Goal: Task Accomplishment & Management: Manage account settings

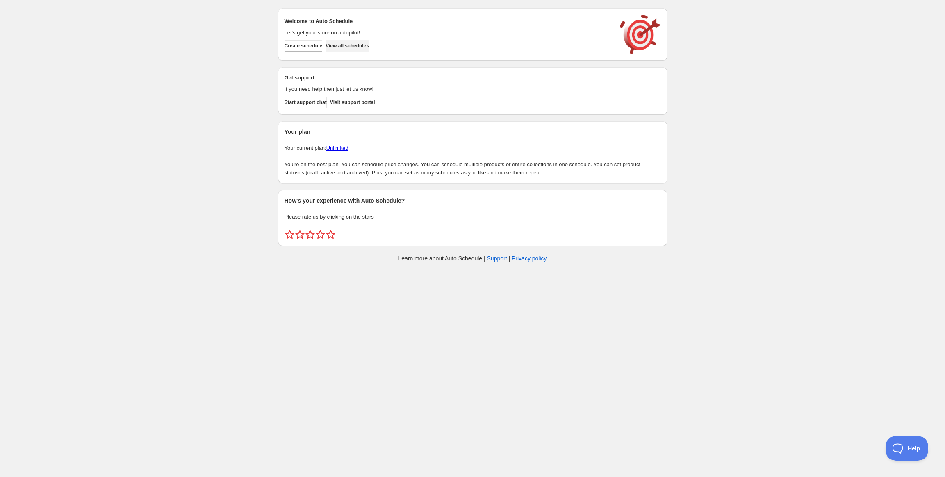
click at [357, 46] on span "View all schedules" at bounding box center [346, 46] width 43 height 7
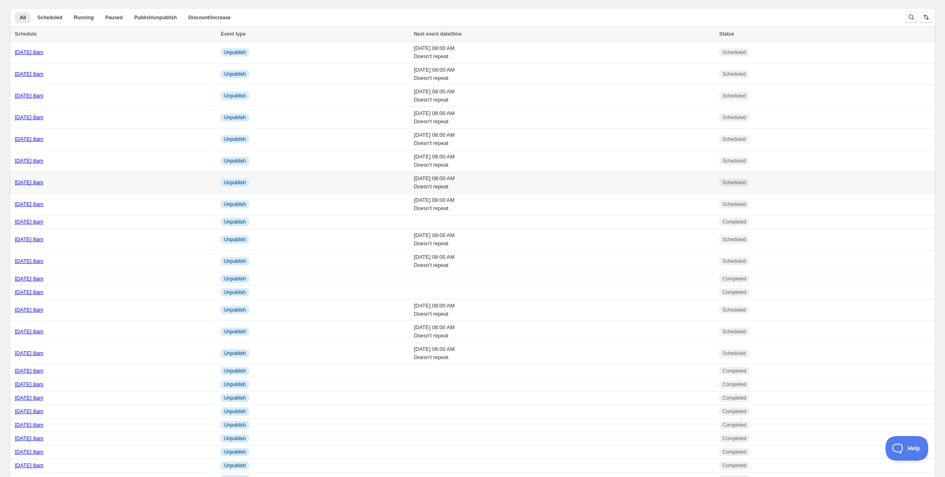
click at [29, 182] on link "[DATE] 8am" at bounding box center [29, 182] width 29 height 6
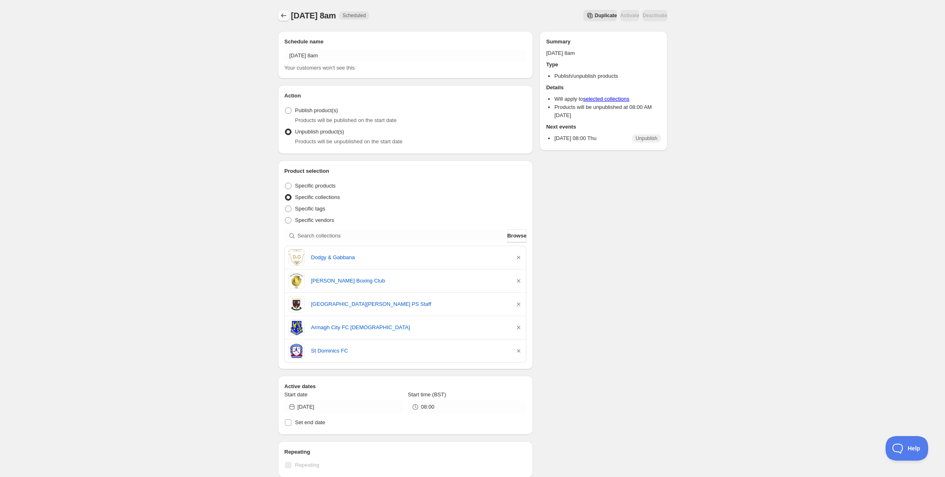
click at [282, 19] on icon "Schedules" at bounding box center [283, 15] width 8 height 8
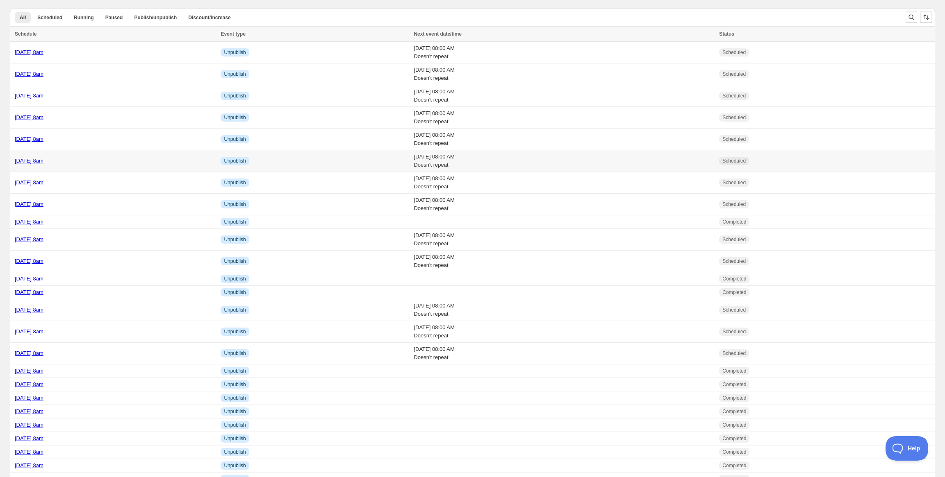
scroll to position [103, 0]
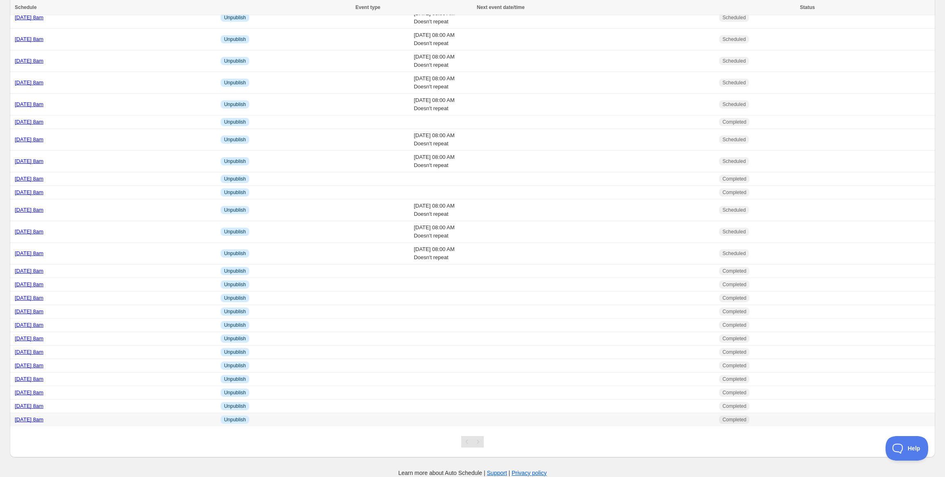
click at [43, 421] on link "[DATE] 8am" at bounding box center [29, 420] width 29 height 6
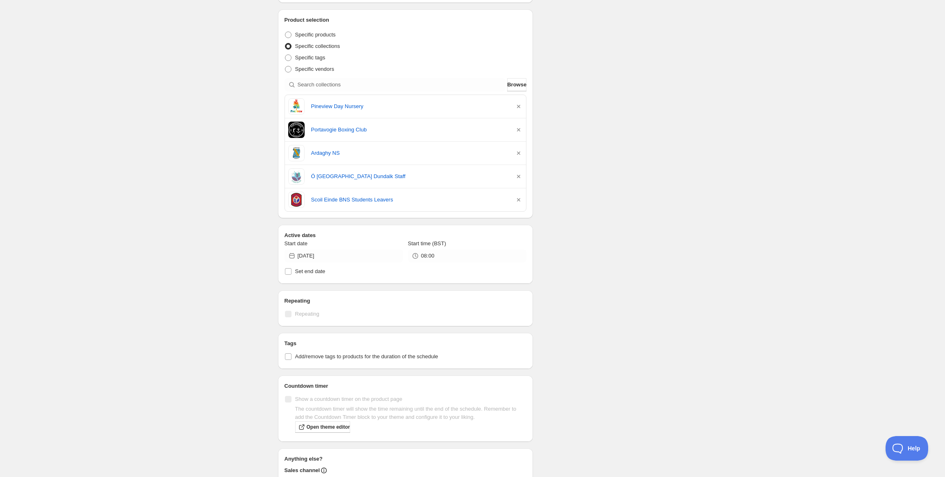
scroll to position [275, 0]
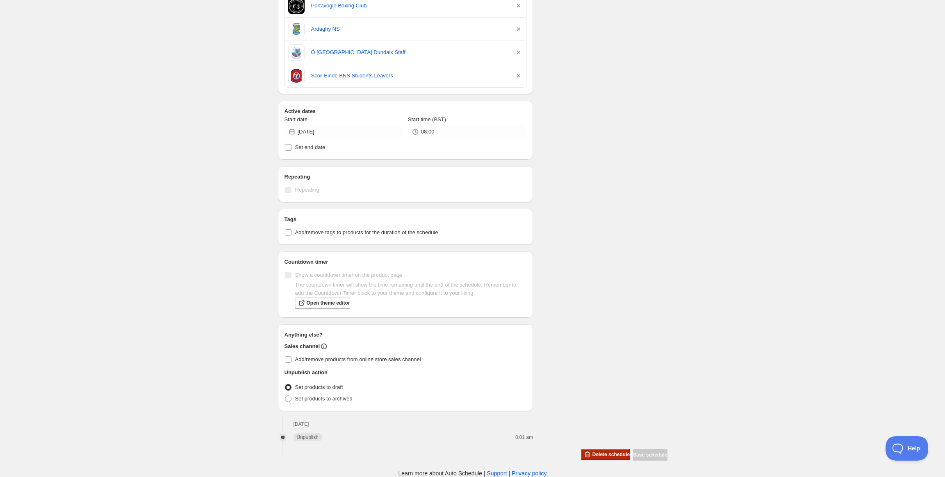
click at [599, 458] on button "Delete schedule" at bounding box center [605, 454] width 49 height 11
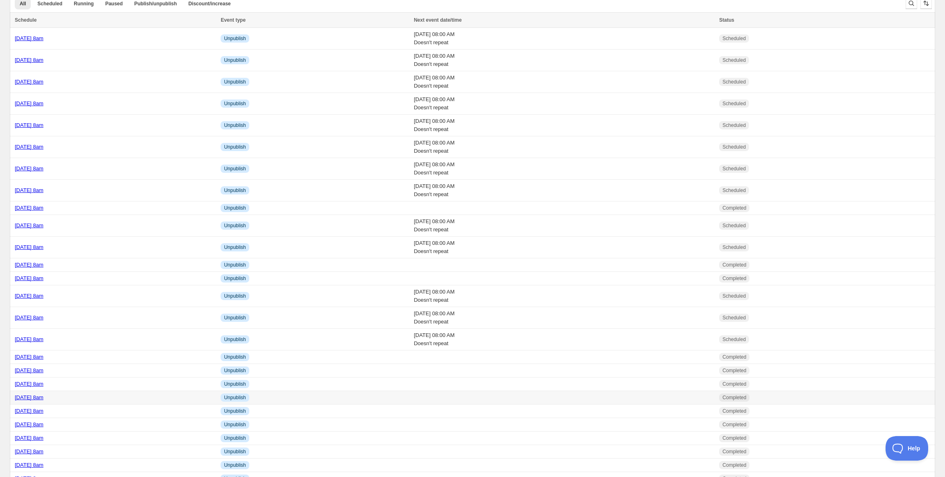
scroll to position [89, 0]
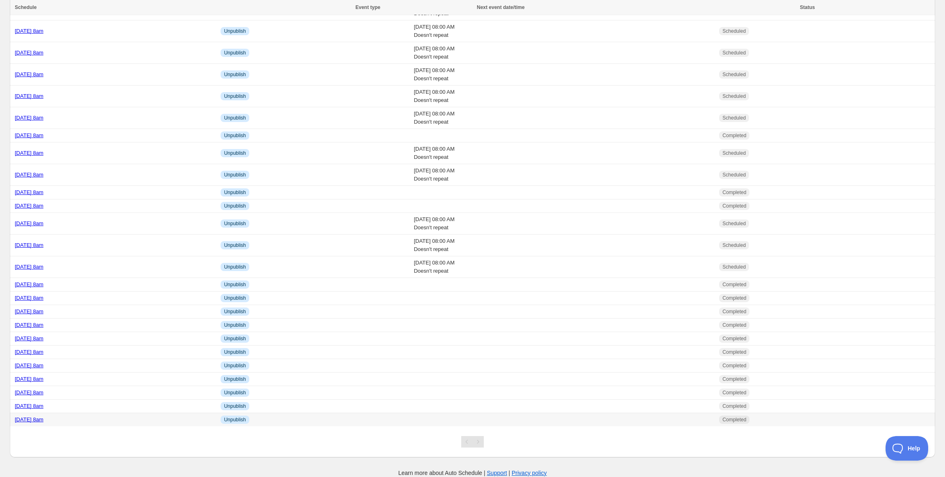
click at [43, 418] on link "[DATE] 8am" at bounding box center [29, 420] width 29 height 6
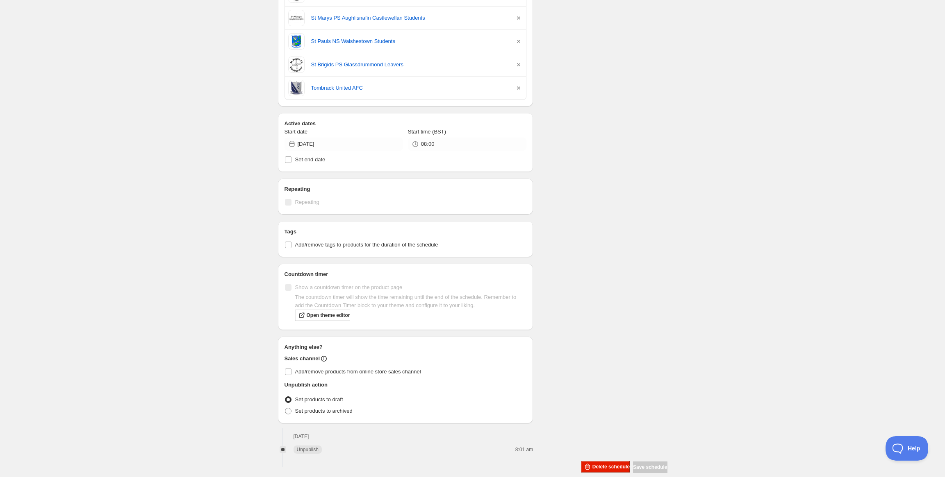
scroll to position [322, 0]
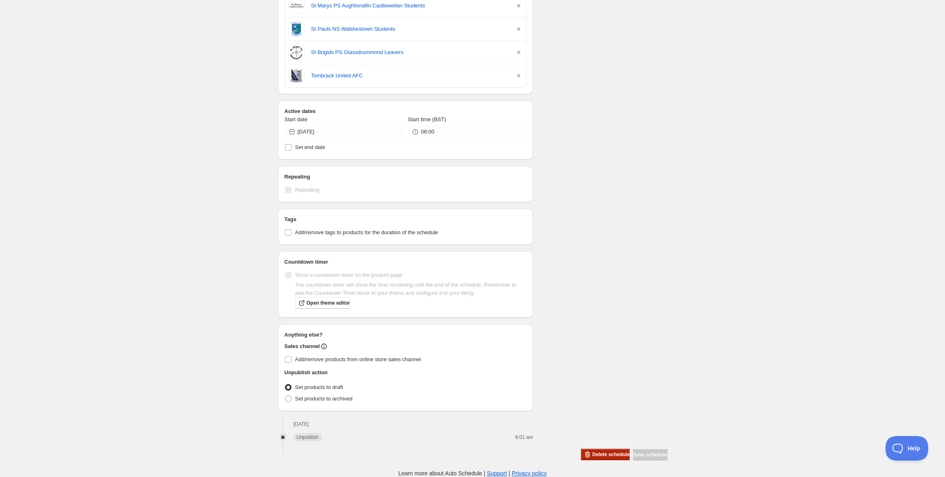
click at [592, 455] on span "Delete schedule" at bounding box center [610, 455] width 37 height 7
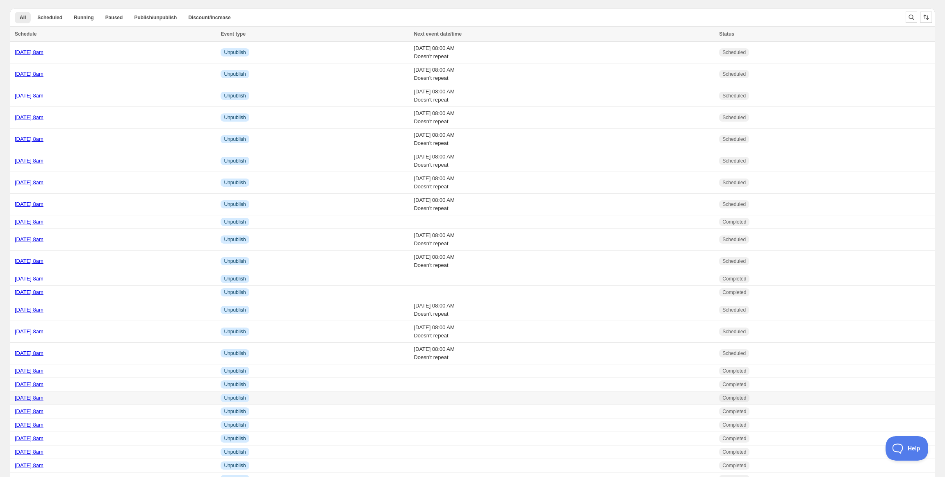
scroll to position [75, 0]
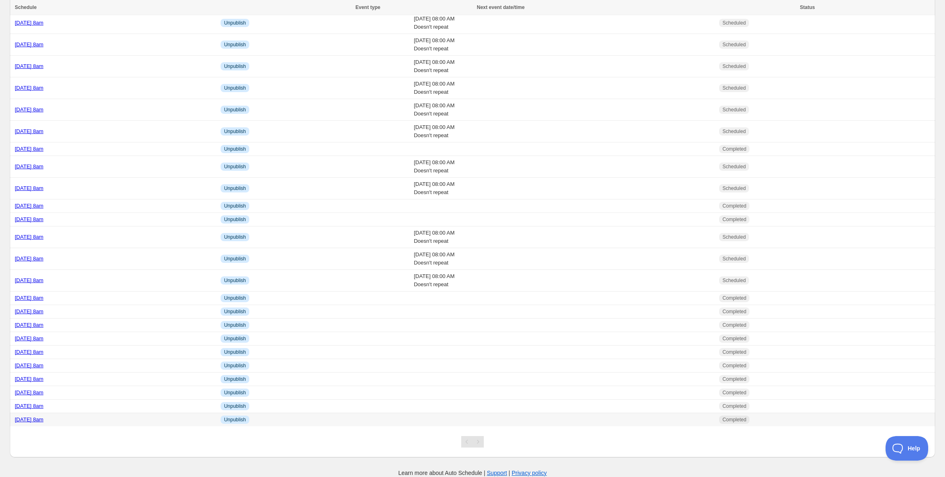
click at [54, 415] on td "[DATE] 8am" at bounding box center [114, 420] width 208 height 14
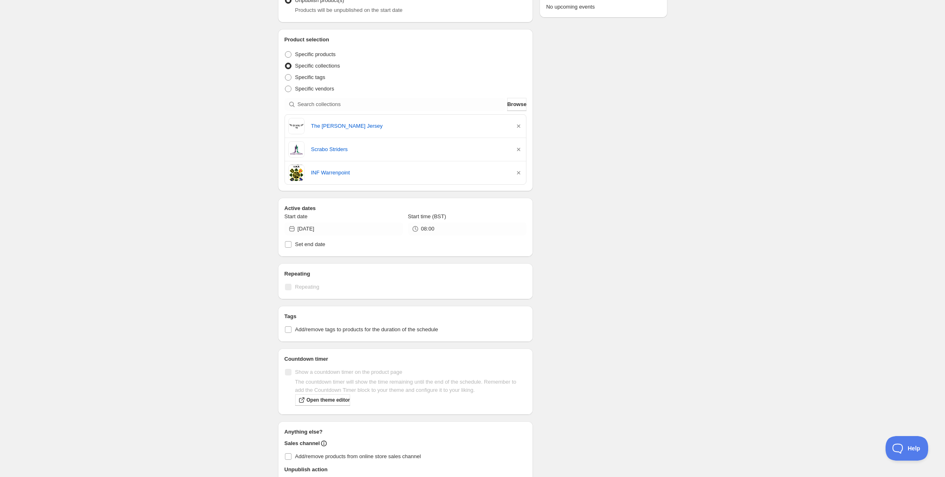
scroll to position [229, 0]
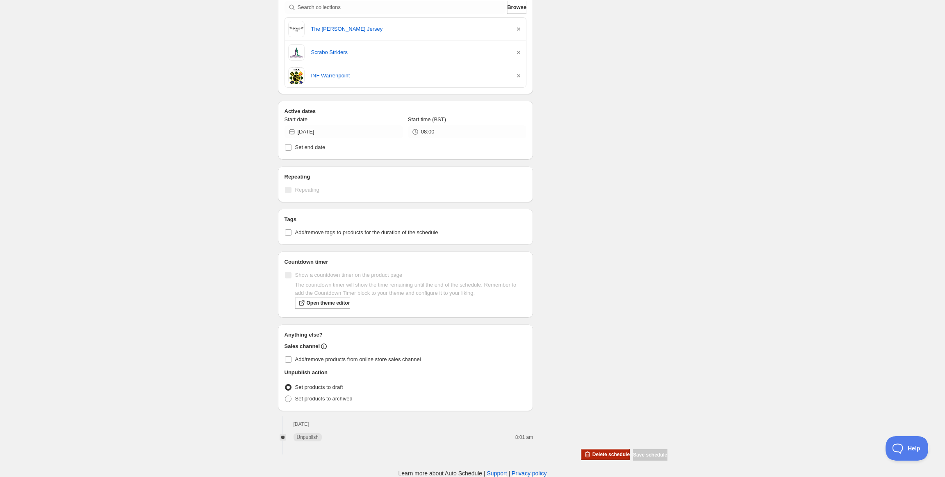
click at [592, 452] on span "Delete schedule" at bounding box center [610, 455] width 37 height 7
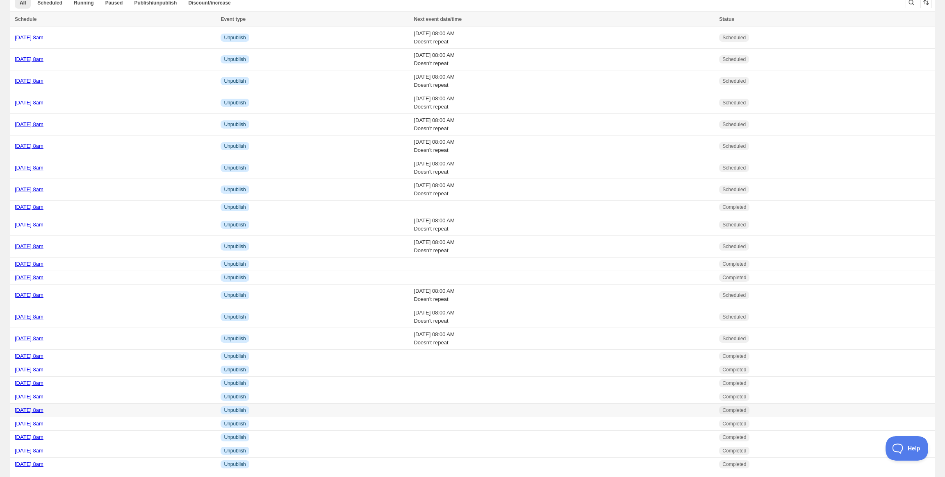
scroll to position [62, 0]
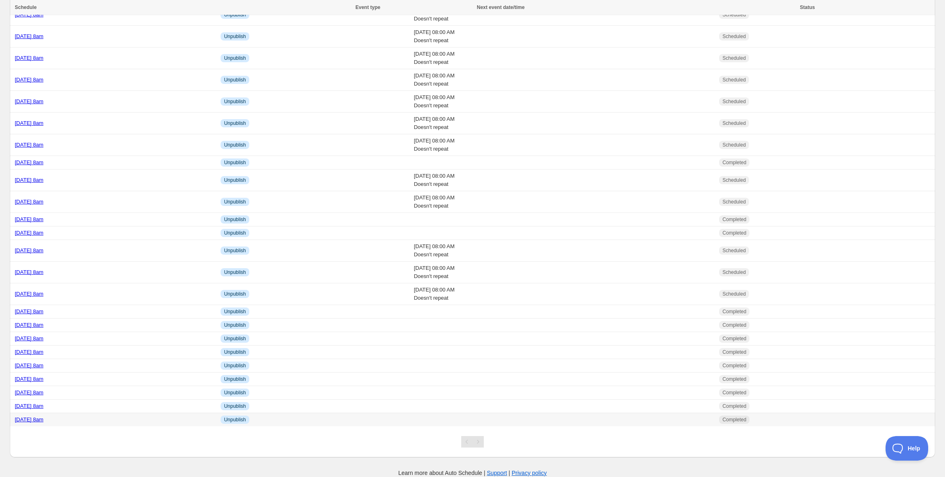
click at [43, 422] on link "[DATE] 8am" at bounding box center [29, 420] width 29 height 6
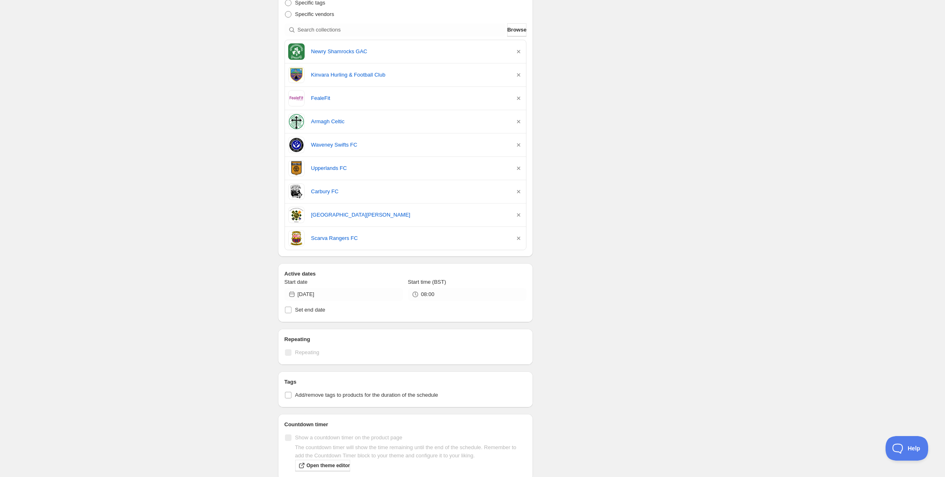
scroll to position [369, 0]
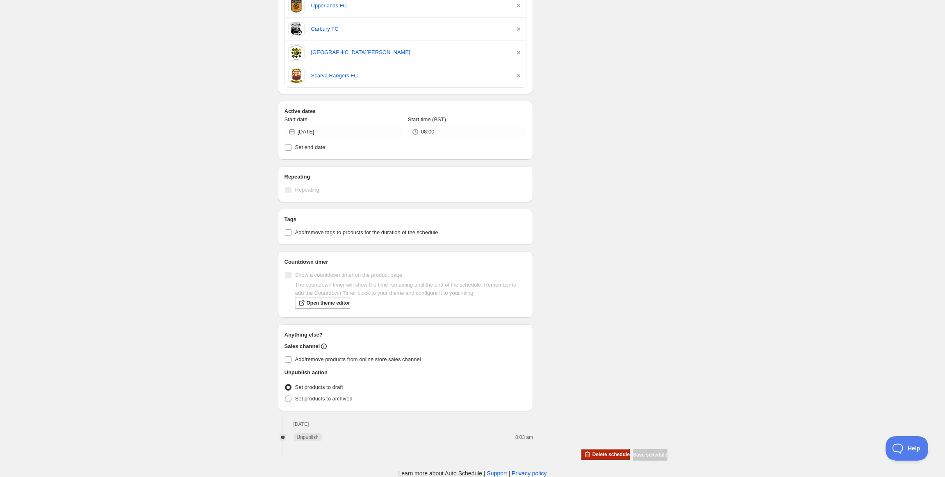
click at [589, 449] on button "Delete schedule" at bounding box center [605, 454] width 49 height 11
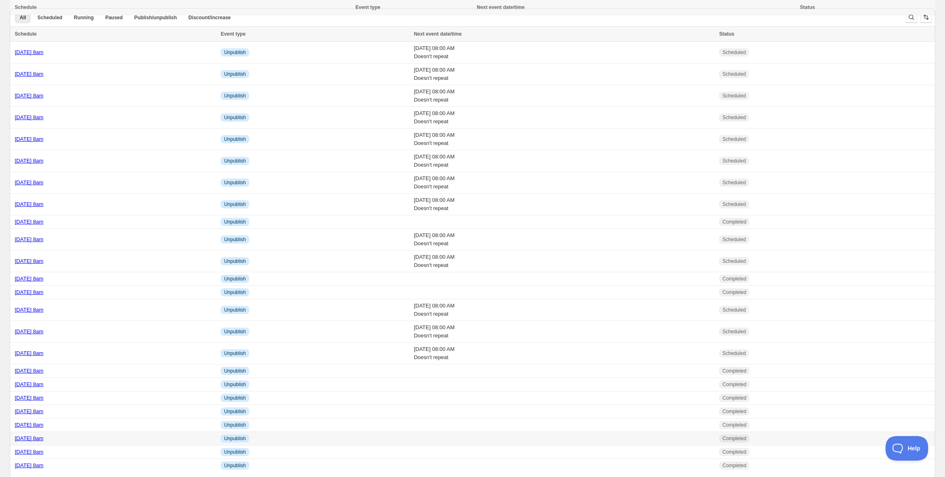
scroll to position [48, 0]
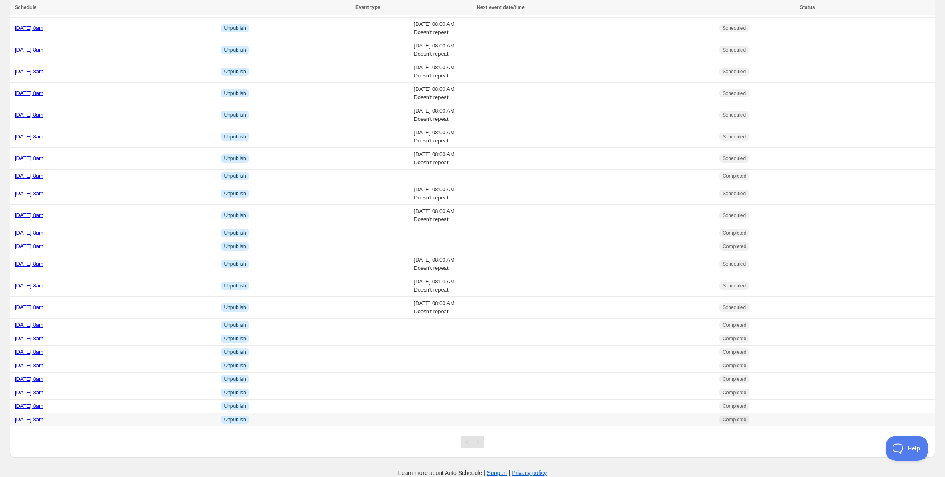
click at [43, 422] on link "[DATE] 8am" at bounding box center [29, 420] width 29 height 6
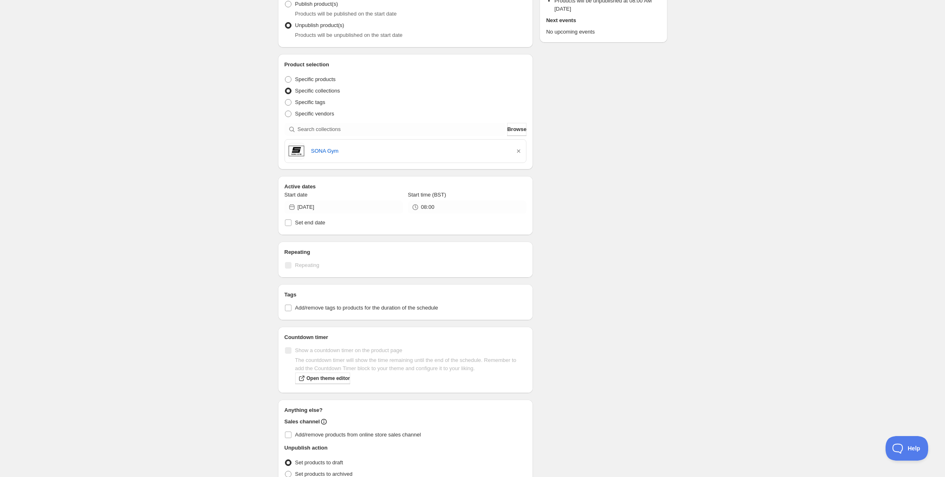
scroll to position [182, 0]
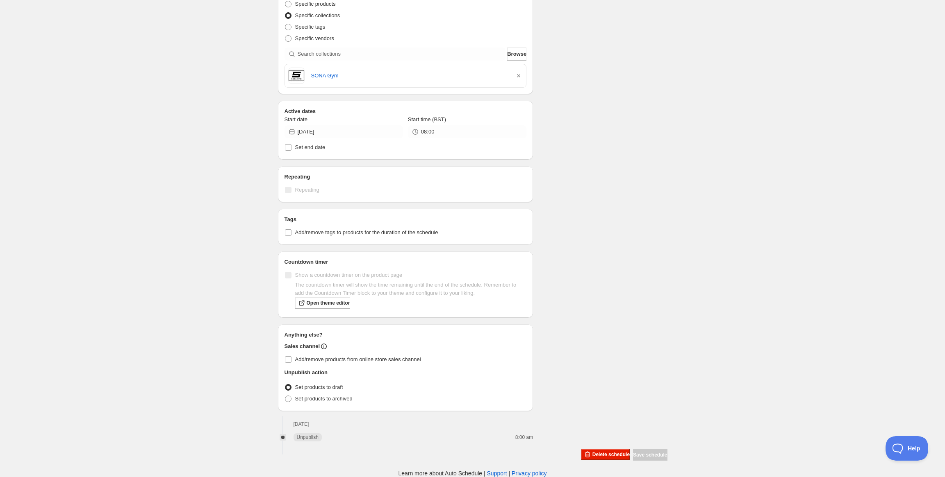
click at [595, 447] on div "Delete schedule Save schedule" at bounding box center [622, 454] width 90 height 16
click at [594, 450] on button "Delete schedule" at bounding box center [605, 454] width 49 height 11
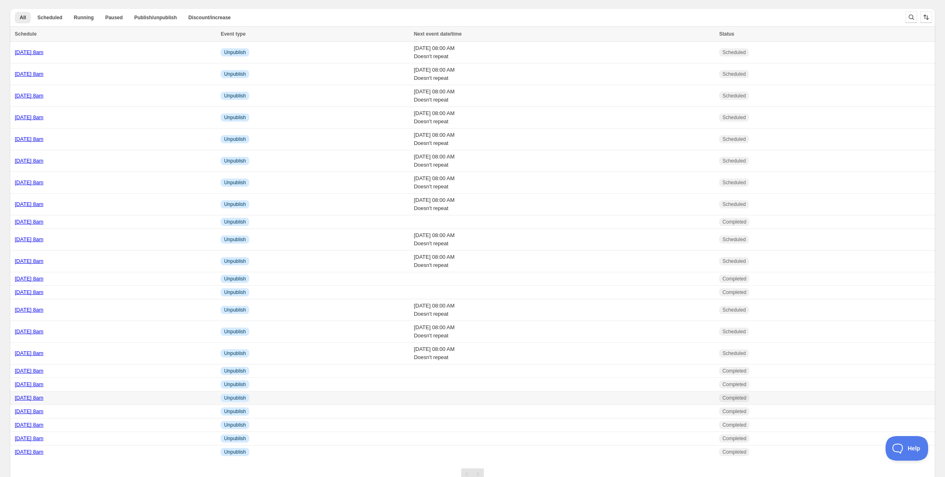
scroll to position [34, 0]
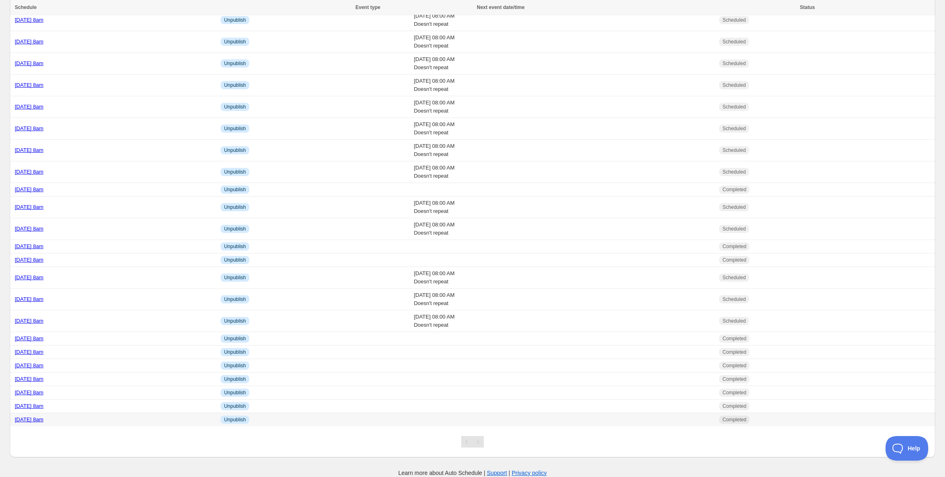
click at [43, 418] on link "[DATE] 8am" at bounding box center [29, 420] width 29 height 6
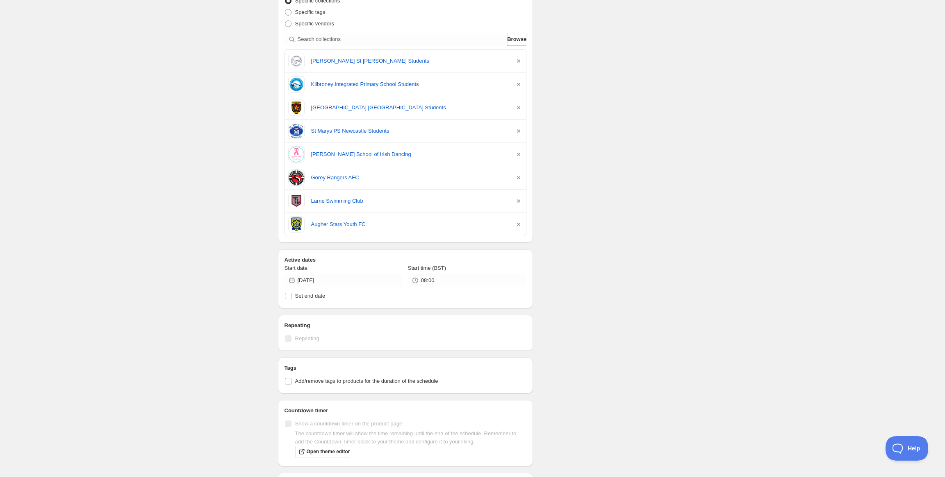
scroll to position [345, 0]
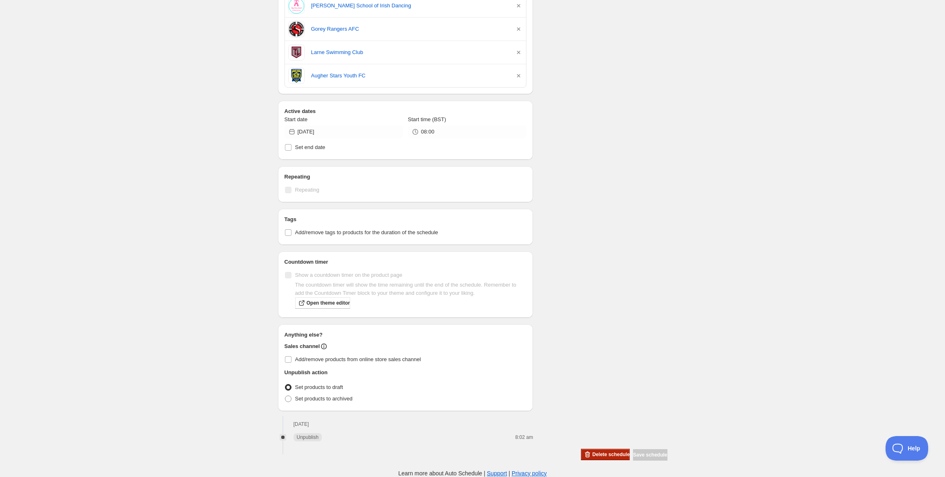
click at [595, 457] on span "Delete schedule" at bounding box center [610, 455] width 37 height 7
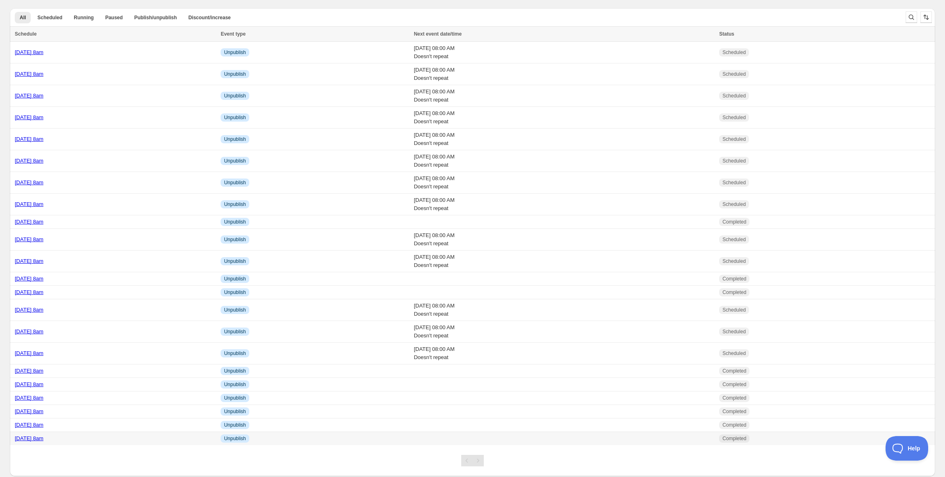
click at [73, 437] on div "[DATE] 8am" at bounding box center [115, 439] width 201 height 8
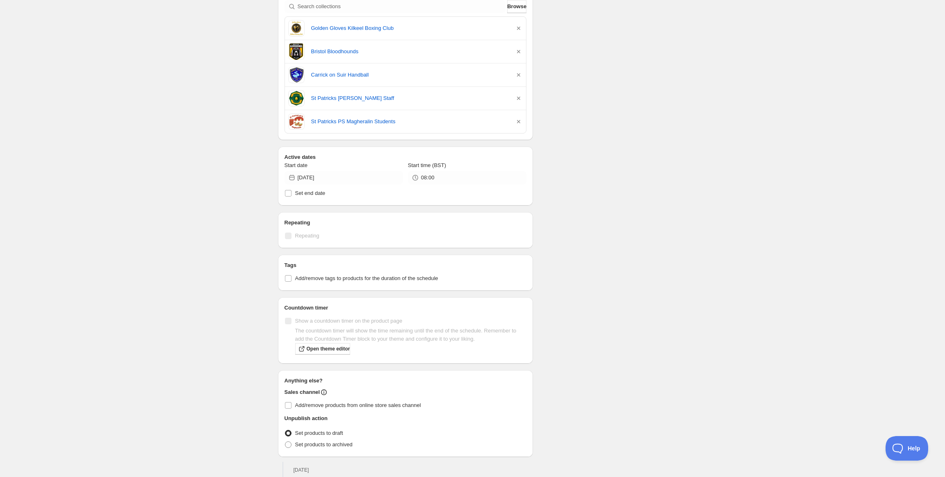
scroll to position [275, 0]
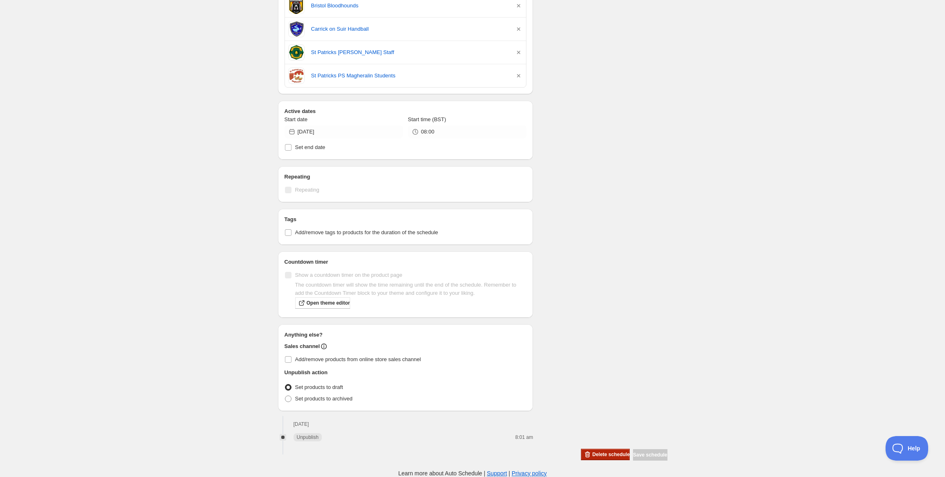
click at [589, 451] on button "Delete schedule" at bounding box center [605, 454] width 49 height 11
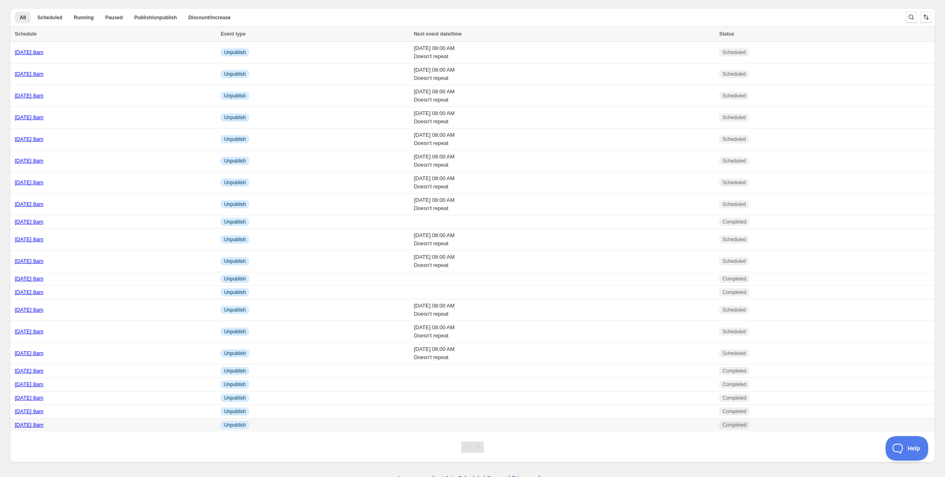
click at [43, 424] on link "[DATE] 8am" at bounding box center [29, 425] width 29 height 6
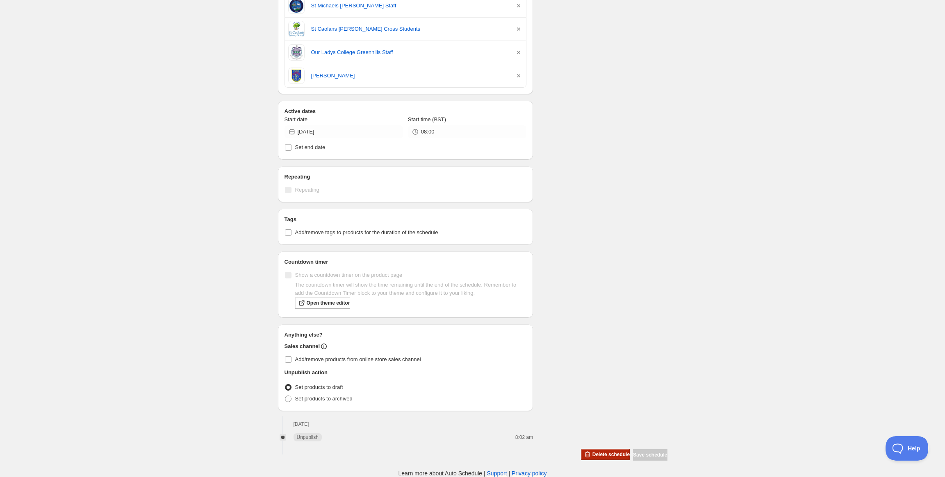
click at [592, 454] on span "Delete schedule" at bounding box center [610, 455] width 37 height 7
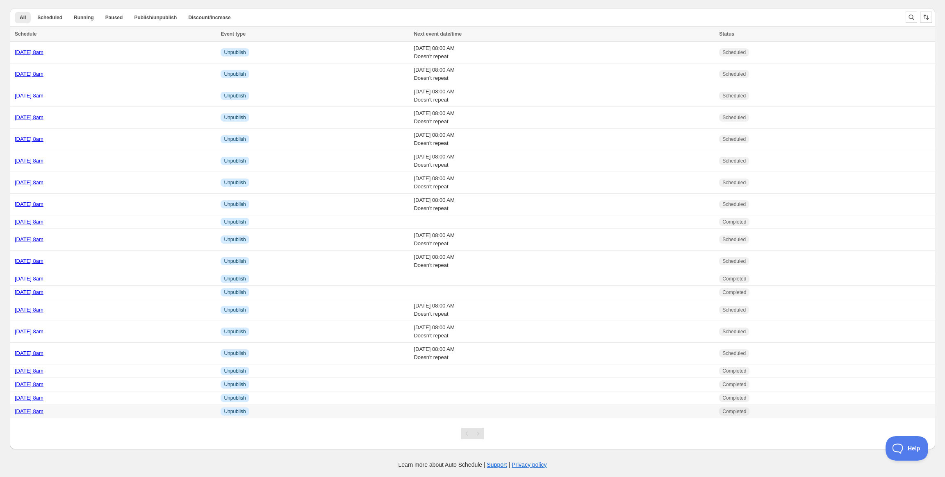
click at [43, 412] on link "[DATE] 8am" at bounding box center [29, 412] width 29 height 6
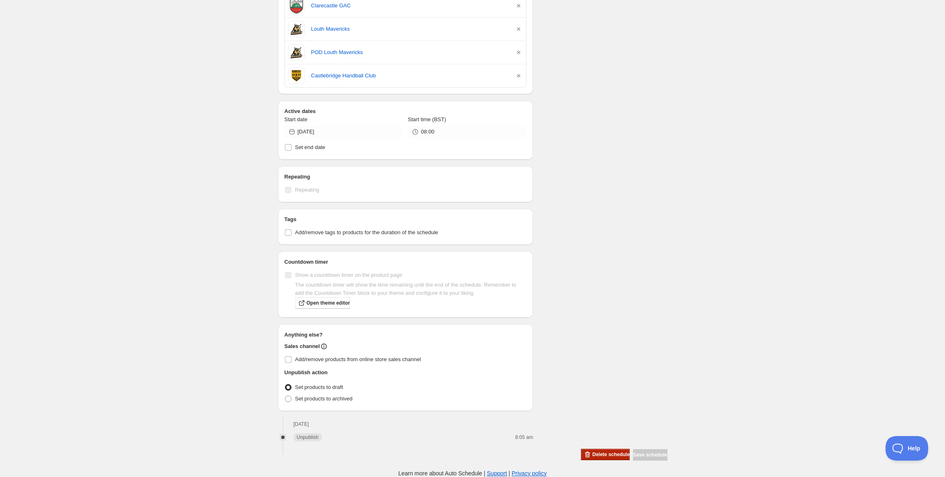
click at [598, 453] on span "Delete schedule" at bounding box center [610, 455] width 37 height 7
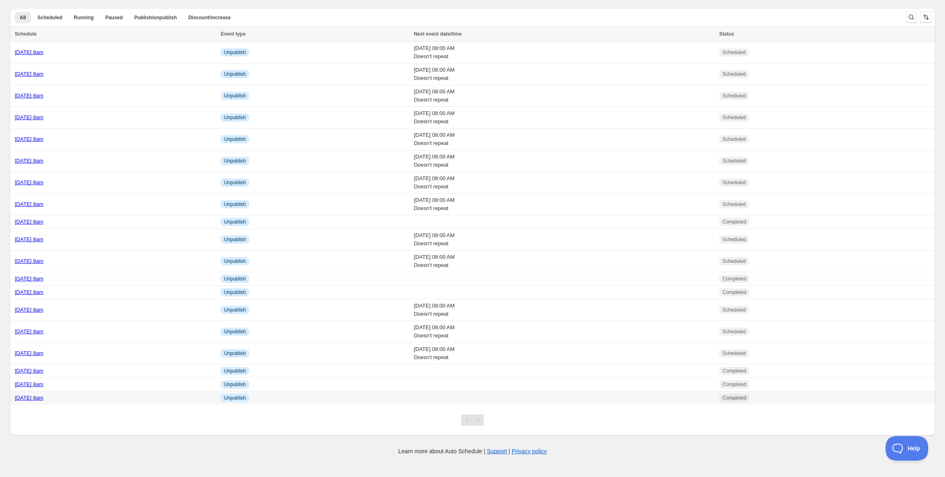
click at [43, 401] on link "[DATE] 8am" at bounding box center [29, 398] width 29 height 6
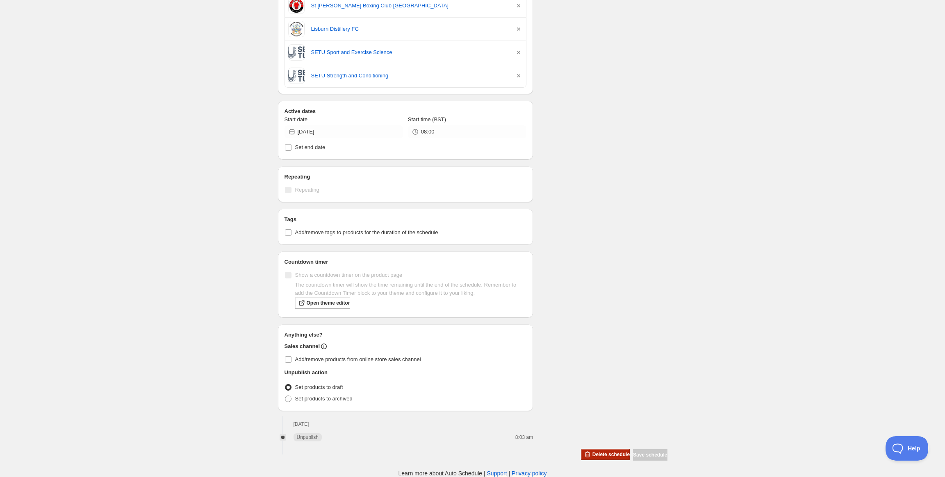
click at [597, 454] on span "Delete schedule" at bounding box center [610, 455] width 37 height 7
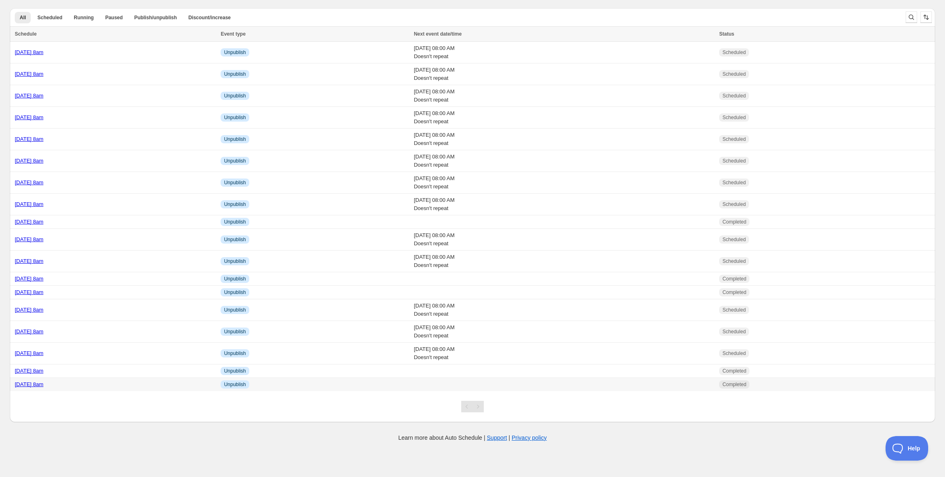
click at [43, 387] on link "[DATE] 8am" at bounding box center [29, 384] width 29 height 6
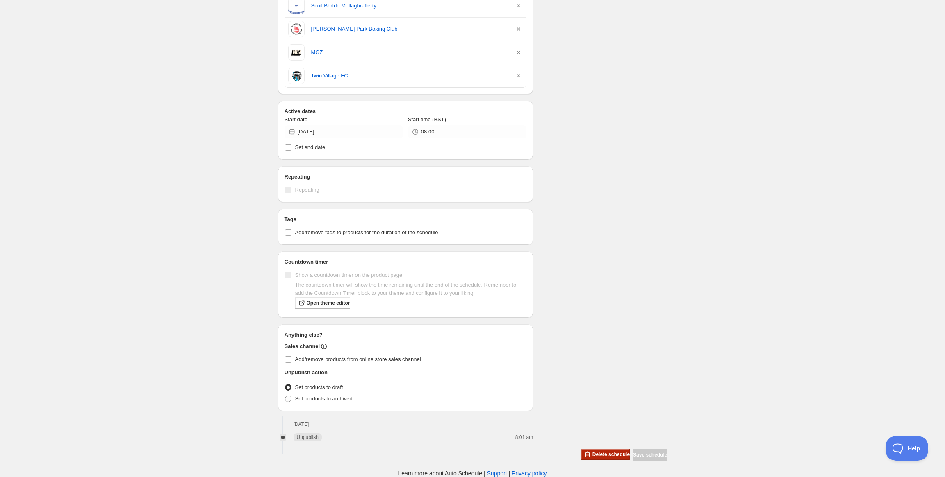
click at [598, 451] on button "Delete schedule" at bounding box center [605, 454] width 49 height 11
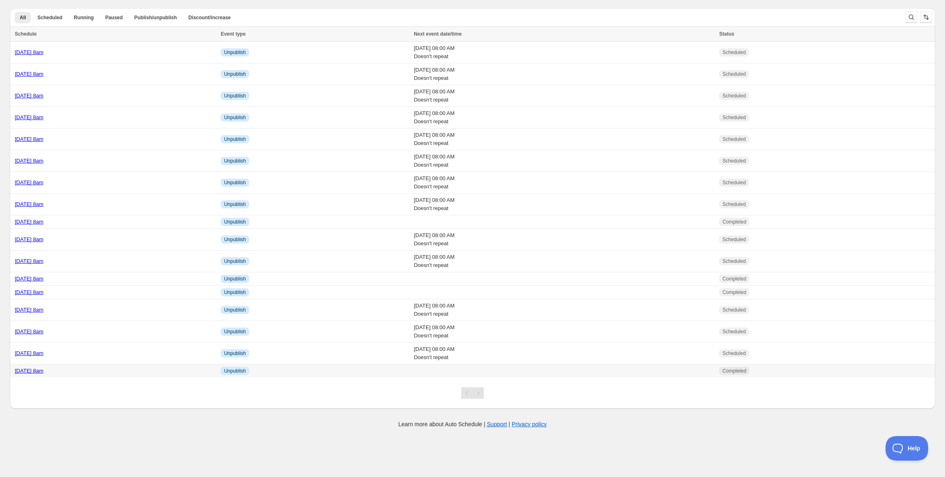
click at [116, 377] on td "[DATE] 8am" at bounding box center [114, 372] width 208 height 14
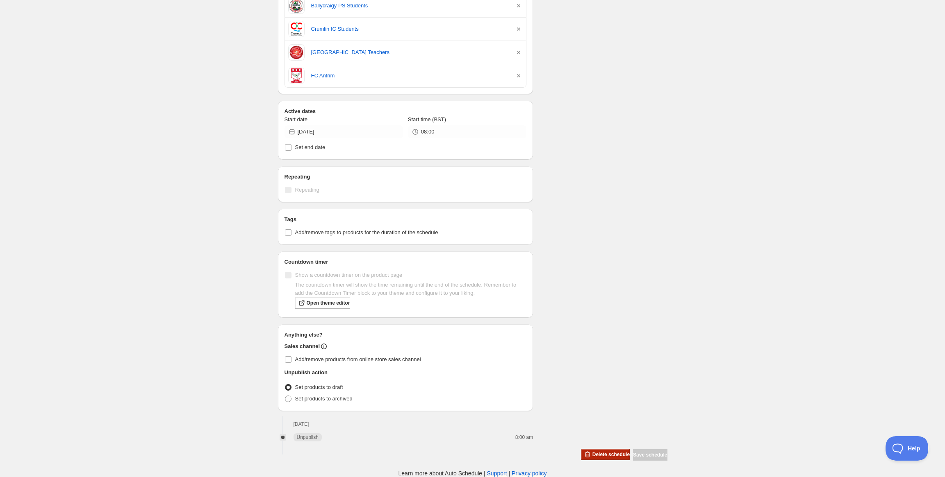
click at [599, 456] on span "Delete schedule" at bounding box center [610, 455] width 37 height 7
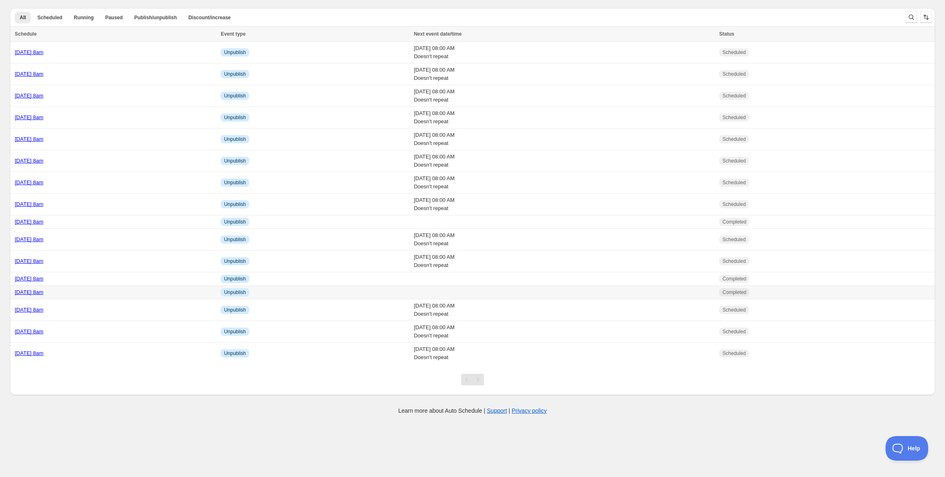
click at [43, 293] on link "[DATE] 8am" at bounding box center [29, 292] width 29 height 6
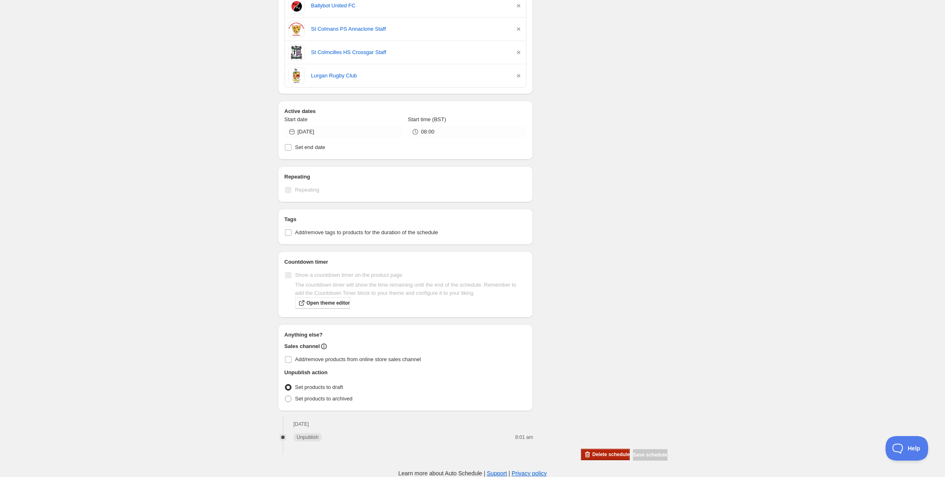
click at [595, 452] on span "Delete schedule" at bounding box center [610, 455] width 37 height 7
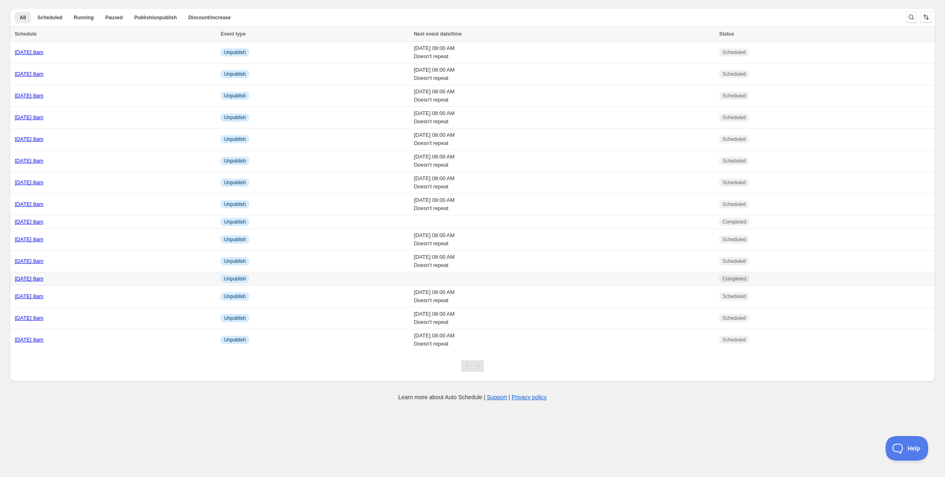
click at [43, 279] on link "[DATE] 8am" at bounding box center [29, 279] width 29 height 6
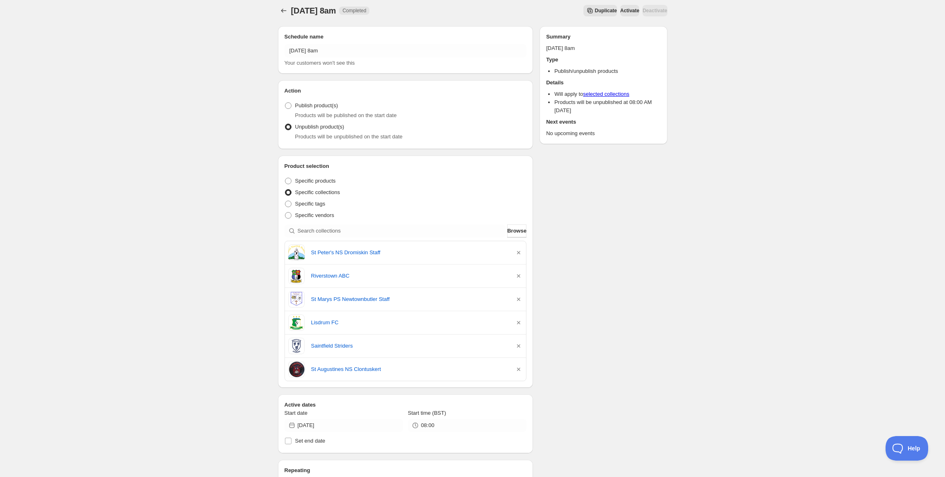
scroll to position [5, 0]
click at [321, 349] on link "Saintfield Striders" at bounding box center [409, 346] width 197 height 8
click at [325, 273] on link "Riverstown ABC" at bounding box center [409, 276] width 197 height 8
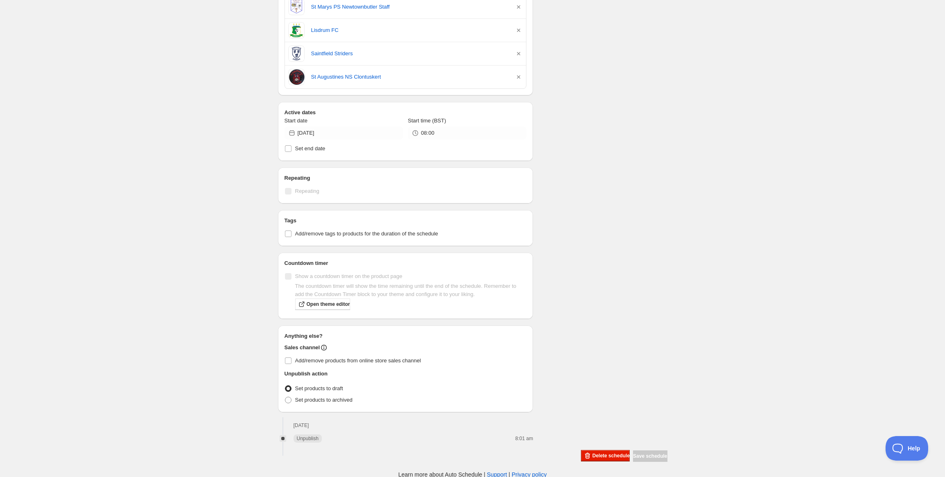
scroll to position [299, 0]
click at [592, 454] on span "Delete schedule" at bounding box center [610, 455] width 37 height 7
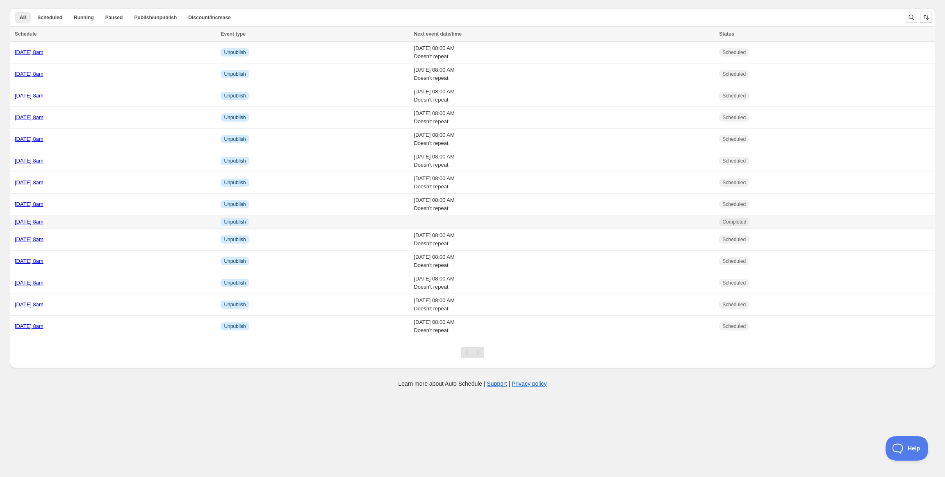
click at [43, 225] on link "[DATE] 8am" at bounding box center [29, 222] width 29 height 6
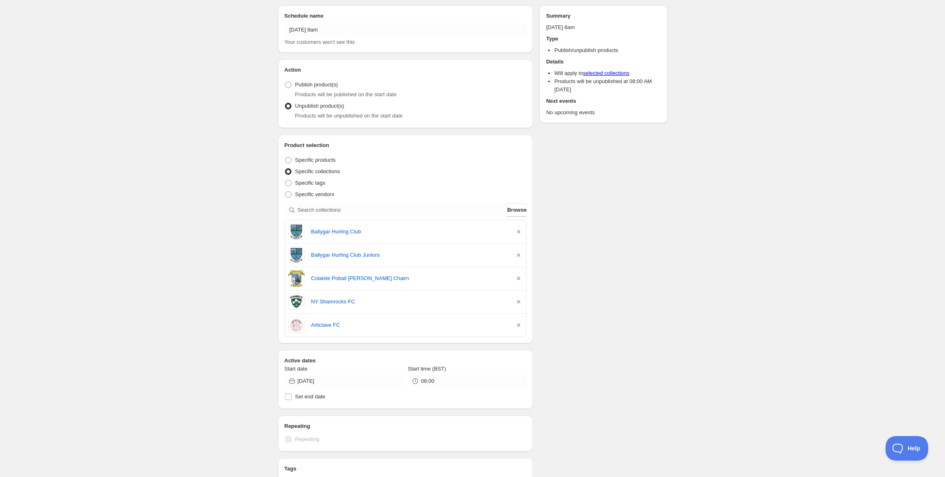
scroll to position [31, 0]
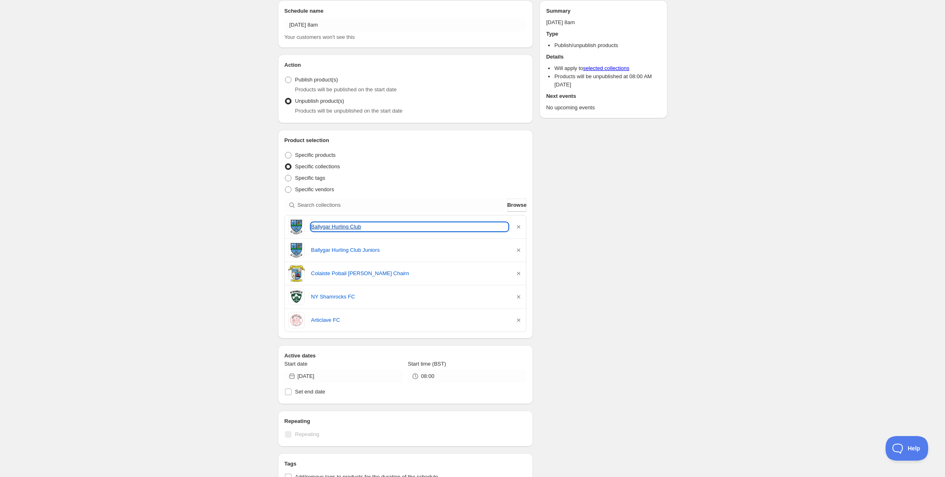
click at [327, 228] on link "Ballygar Hurling Club" at bounding box center [409, 227] width 197 height 8
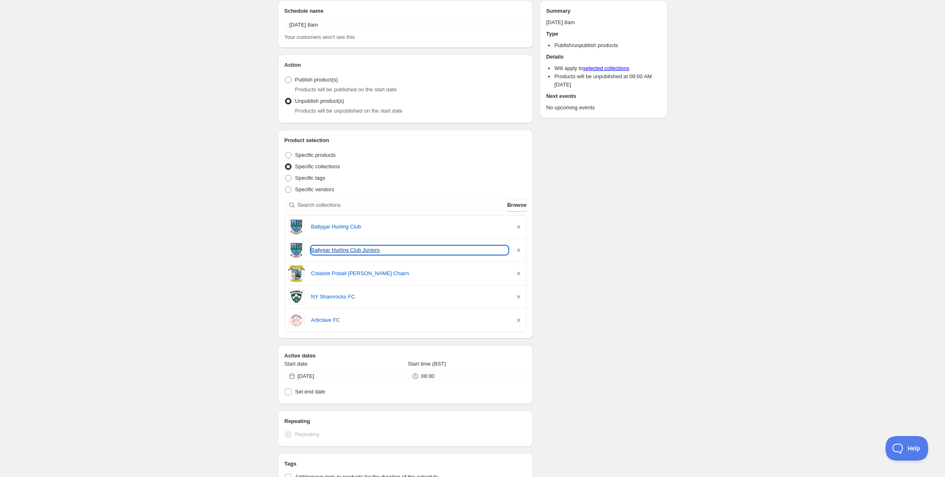
click at [332, 250] on link "Ballygar Hurling Club Juniors" at bounding box center [409, 250] width 197 height 8
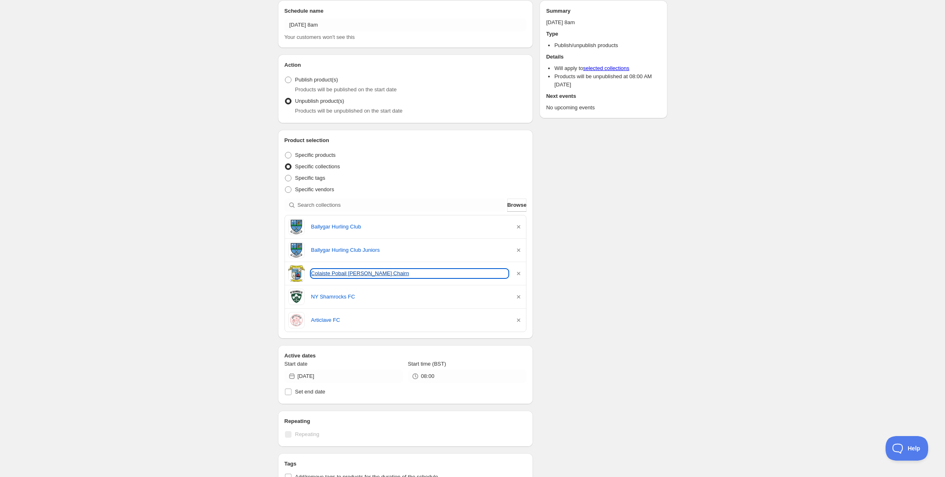
click at [328, 272] on link "Colaiste Pobail [PERSON_NAME] Chairn" at bounding box center [409, 274] width 197 height 8
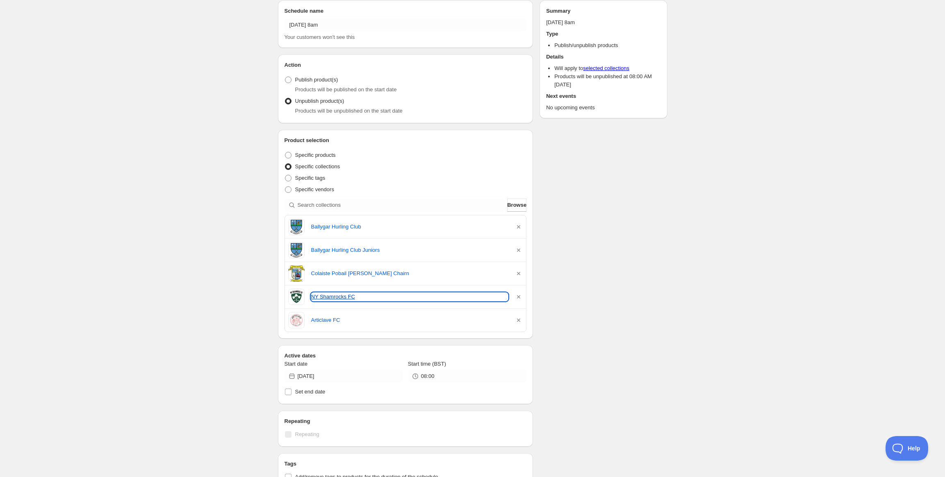
click at [312, 295] on link "NY Shamrocks FC" at bounding box center [409, 297] width 197 height 8
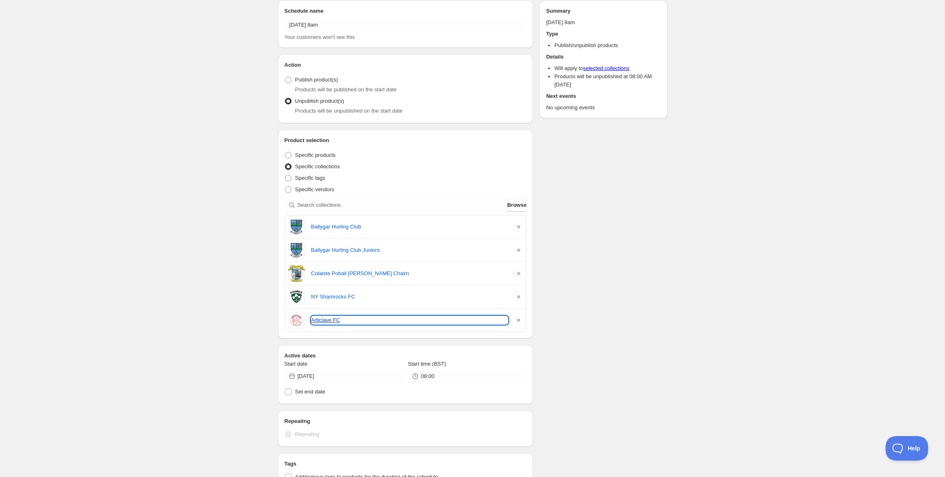
click at [337, 319] on link "Articlave FC" at bounding box center [409, 320] width 197 height 8
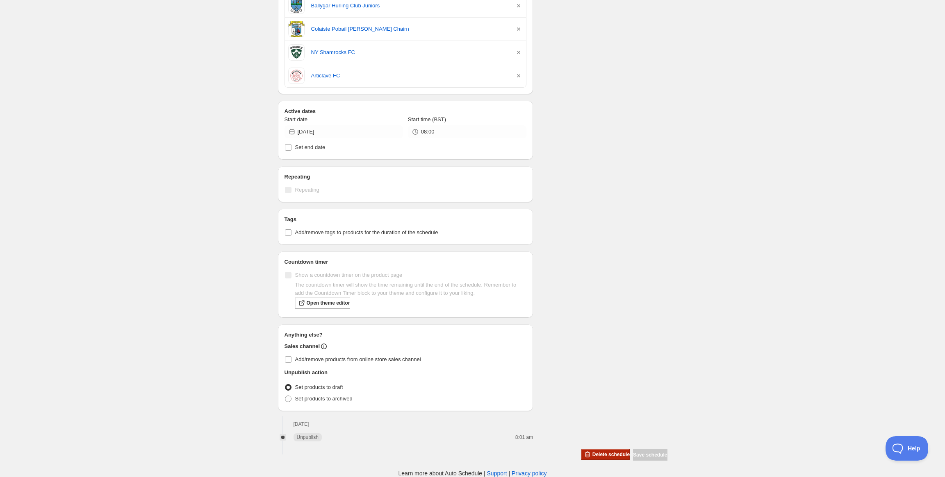
click at [586, 451] on button "Delete schedule" at bounding box center [605, 454] width 49 height 11
